Goal: Navigation & Orientation: Find specific page/section

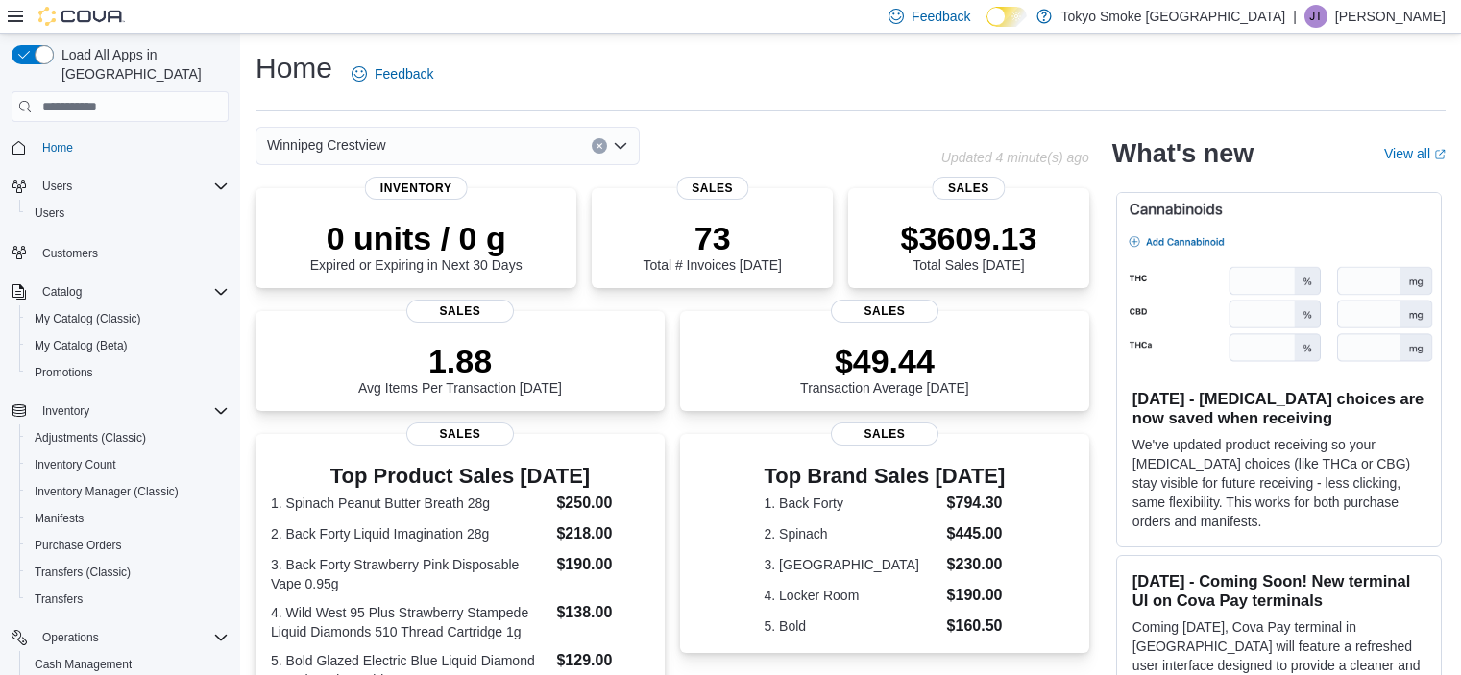
scroll to position [83, 0]
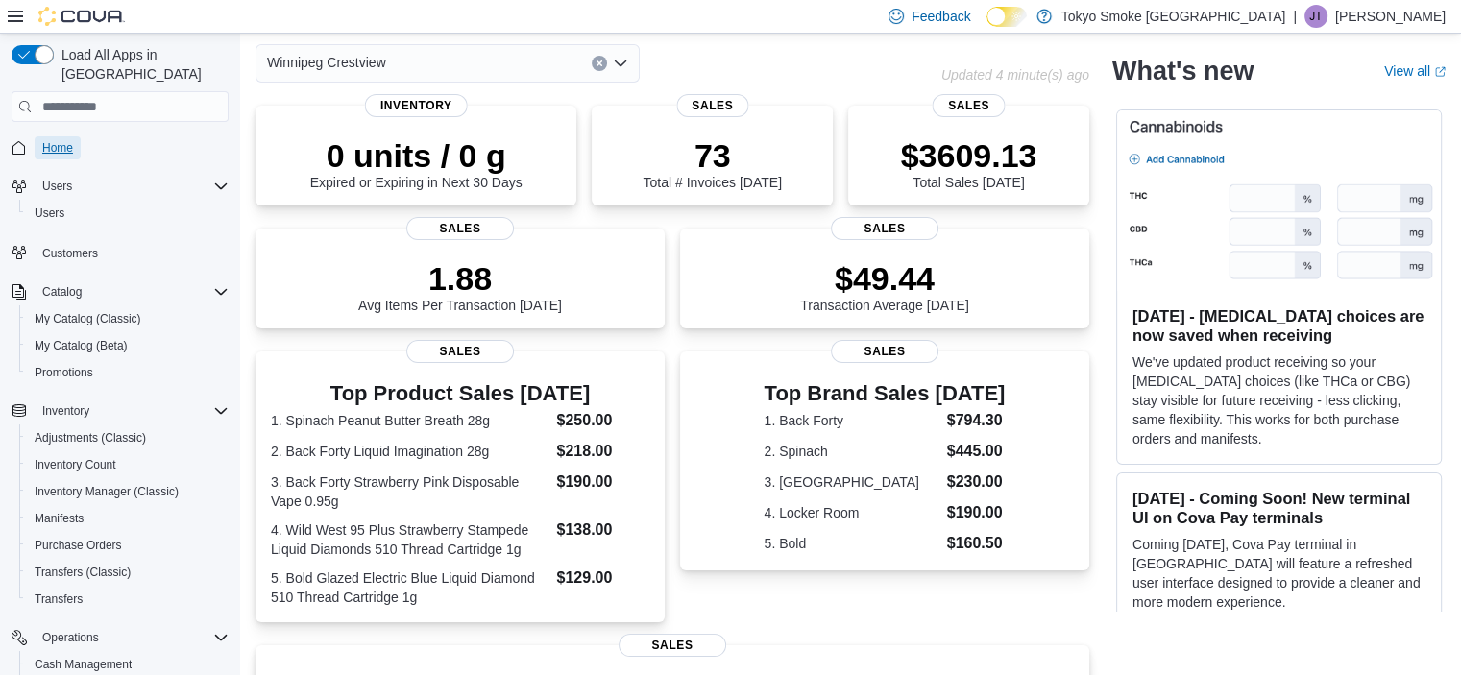
click at [66, 140] on span "Home" at bounding box center [57, 147] width 31 height 15
